Goal: Transaction & Acquisition: Purchase product/service

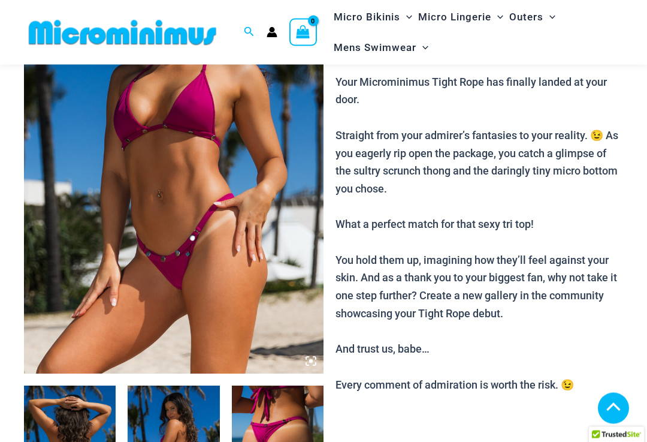
scroll to position [169, 0]
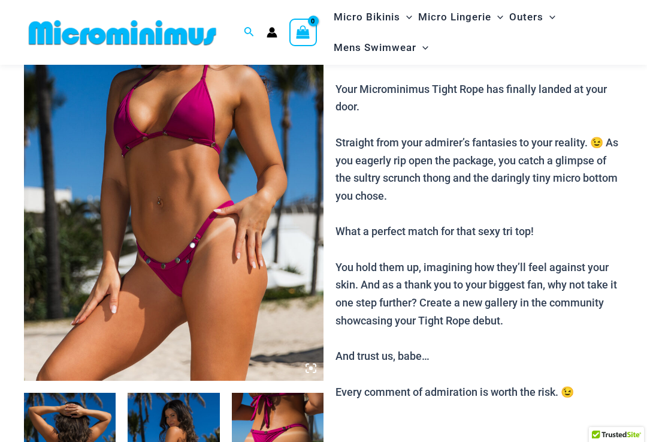
click at [98, 276] on img at bounding box center [174, 156] width 300 height 450
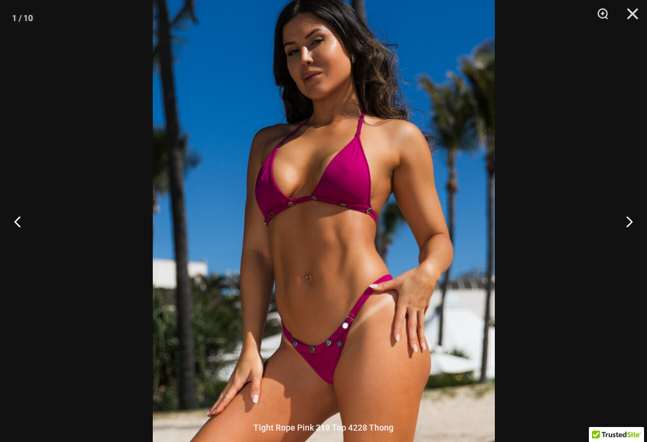
click at [640, 221] on button "Next" at bounding box center [624, 221] width 45 height 60
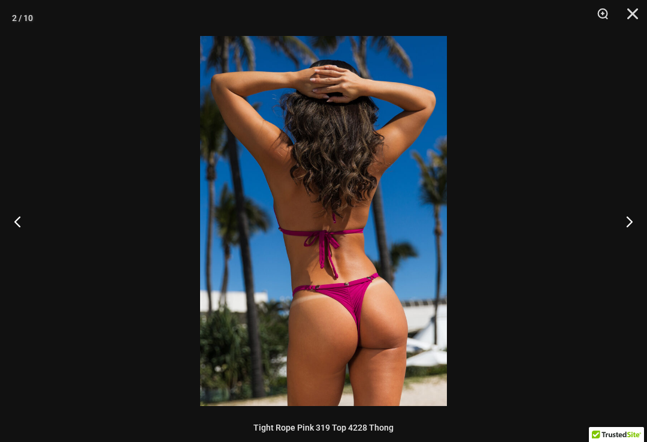
click at [634, 218] on button "Next" at bounding box center [624, 221] width 45 height 60
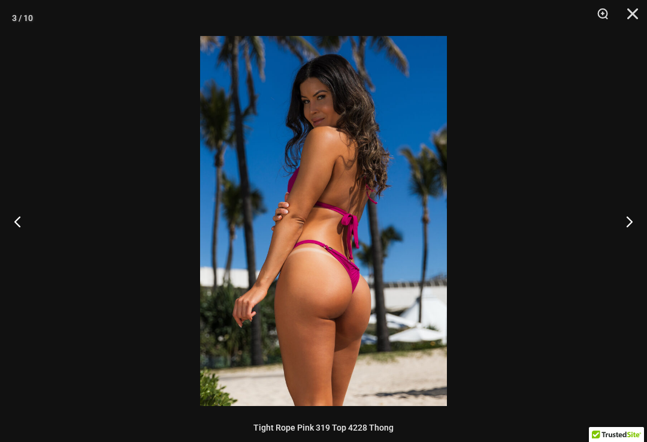
click at [632, 219] on button "Next" at bounding box center [624, 221] width 45 height 60
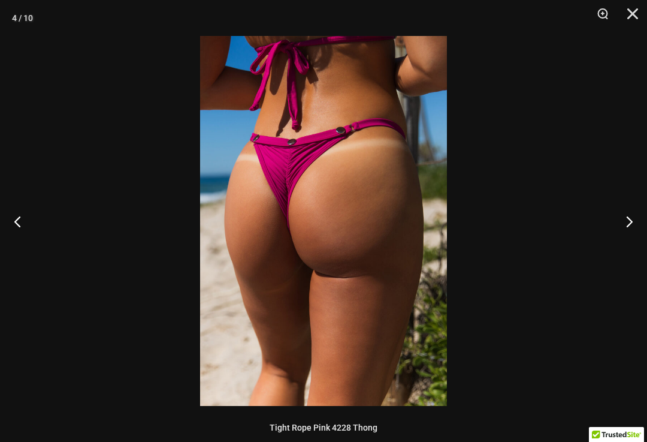
click at [628, 221] on button "Next" at bounding box center [624, 221] width 45 height 60
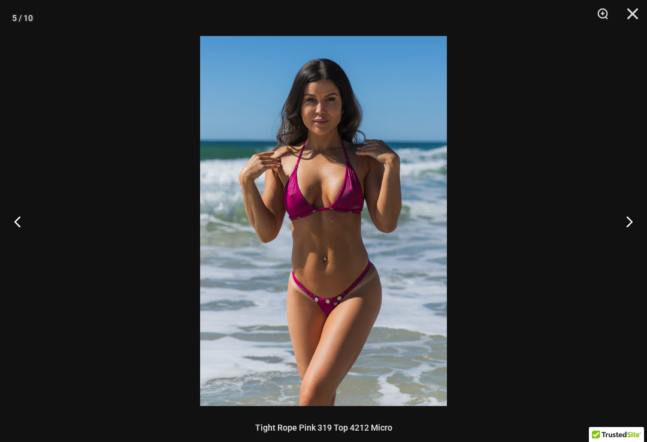
click at [629, 224] on button "Next" at bounding box center [624, 221] width 45 height 60
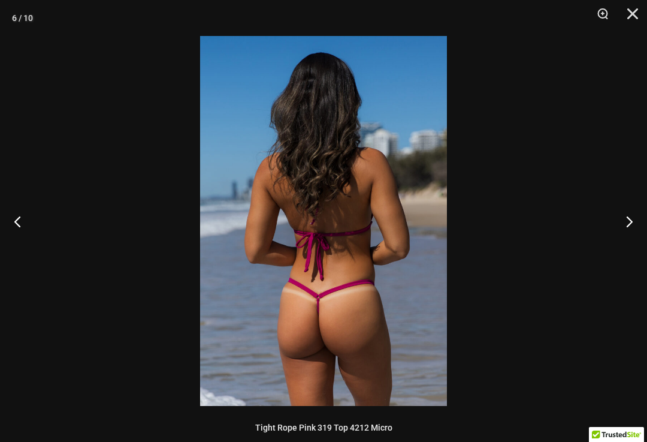
click at [631, 223] on button "Next" at bounding box center [624, 221] width 45 height 60
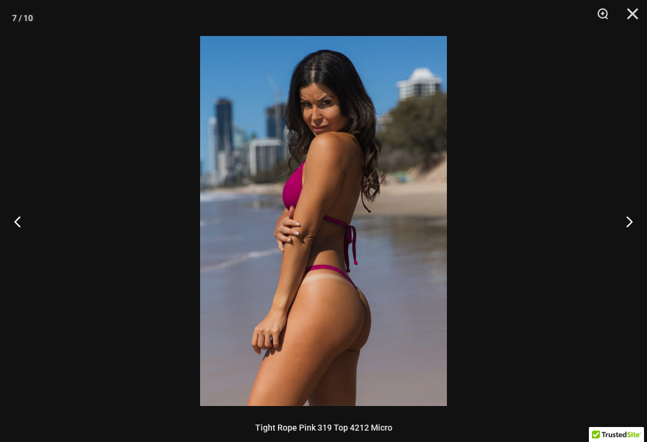
click at [629, 224] on button "Next" at bounding box center [624, 221] width 45 height 60
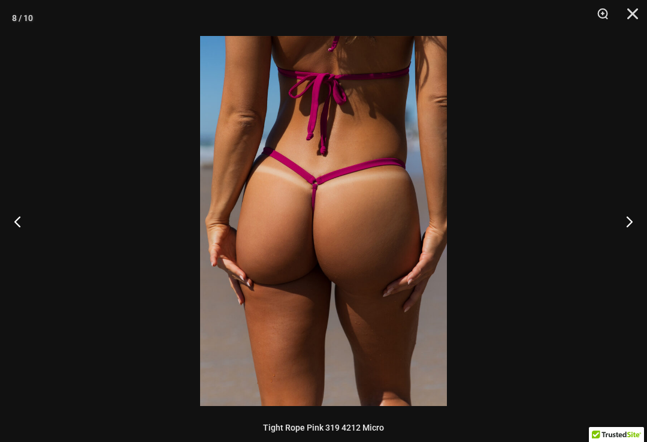
click at [628, 219] on button "Next" at bounding box center [624, 221] width 45 height 60
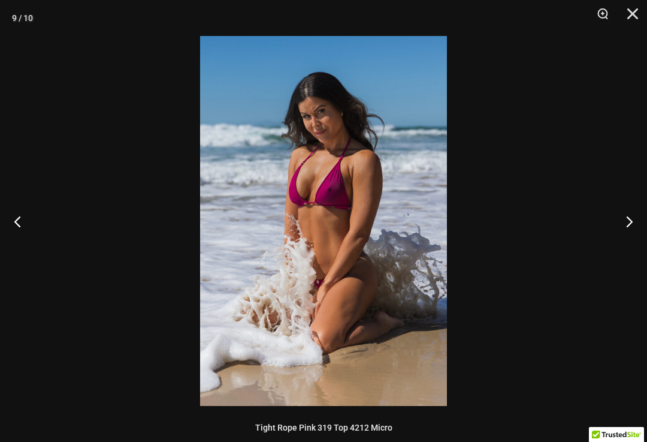
click at [629, 220] on button "Next" at bounding box center [624, 221] width 45 height 60
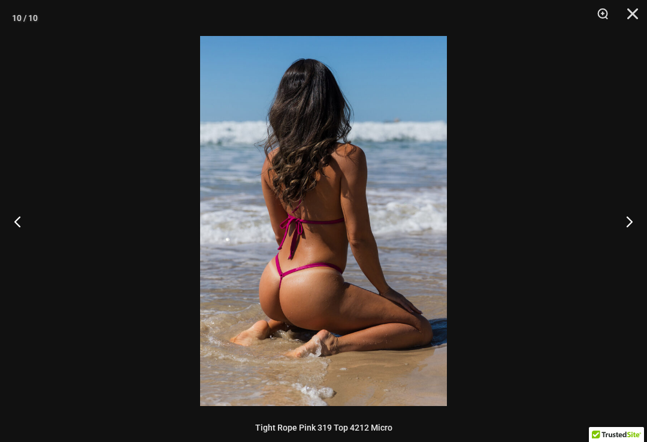
click at [631, 10] on button "Close" at bounding box center [629, 18] width 30 height 36
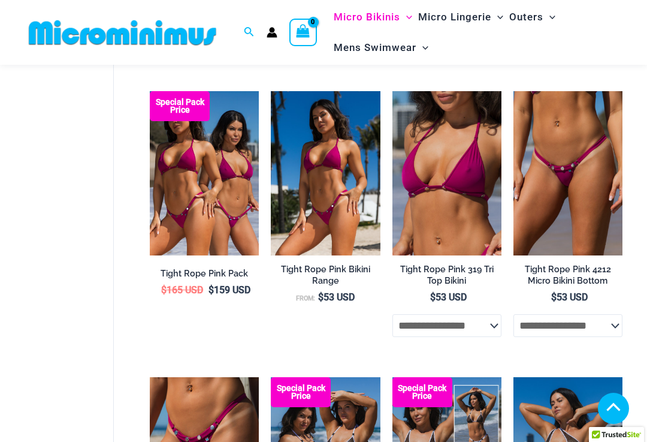
scroll to position [507, 0]
